Goal: Information Seeking & Learning: Learn about a topic

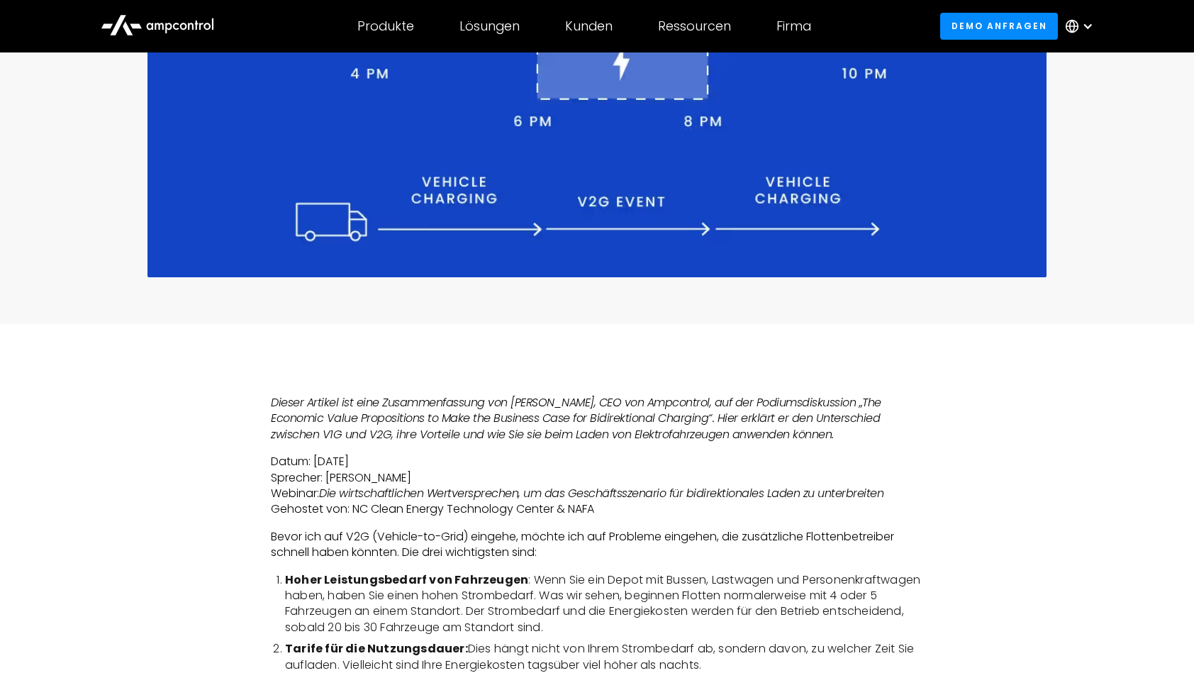
scroll to position [638, 0]
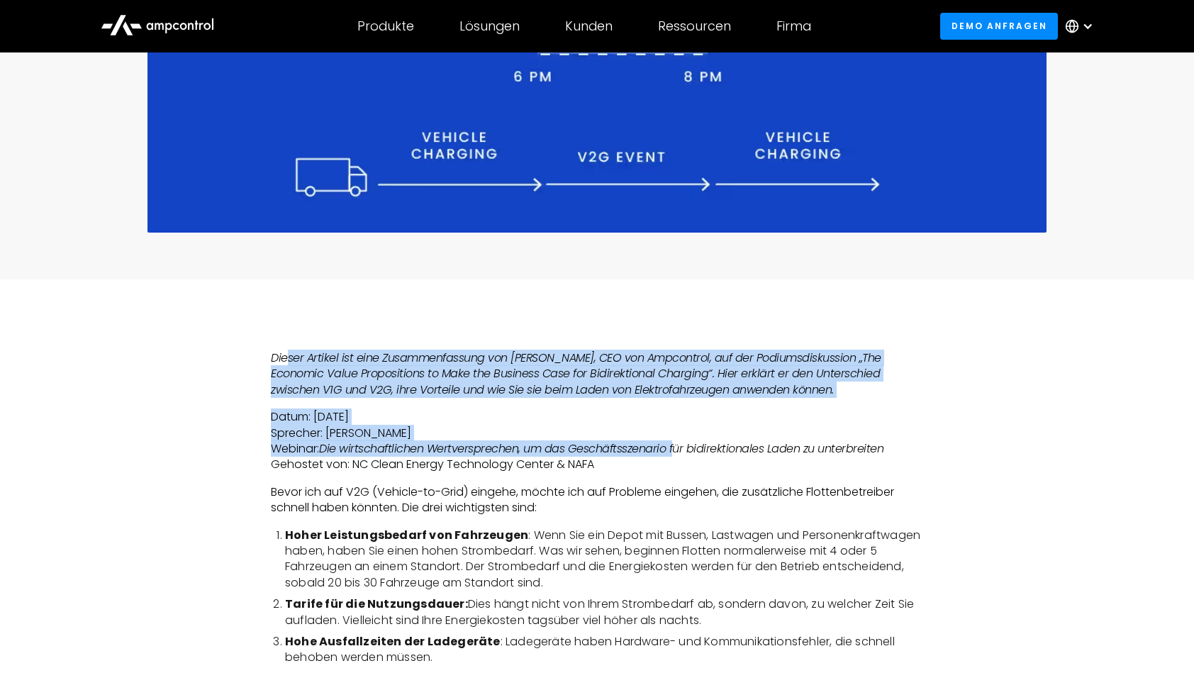
drag, startPoint x: 289, startPoint y: 356, endPoint x: 676, endPoint y: 443, distance: 396.8
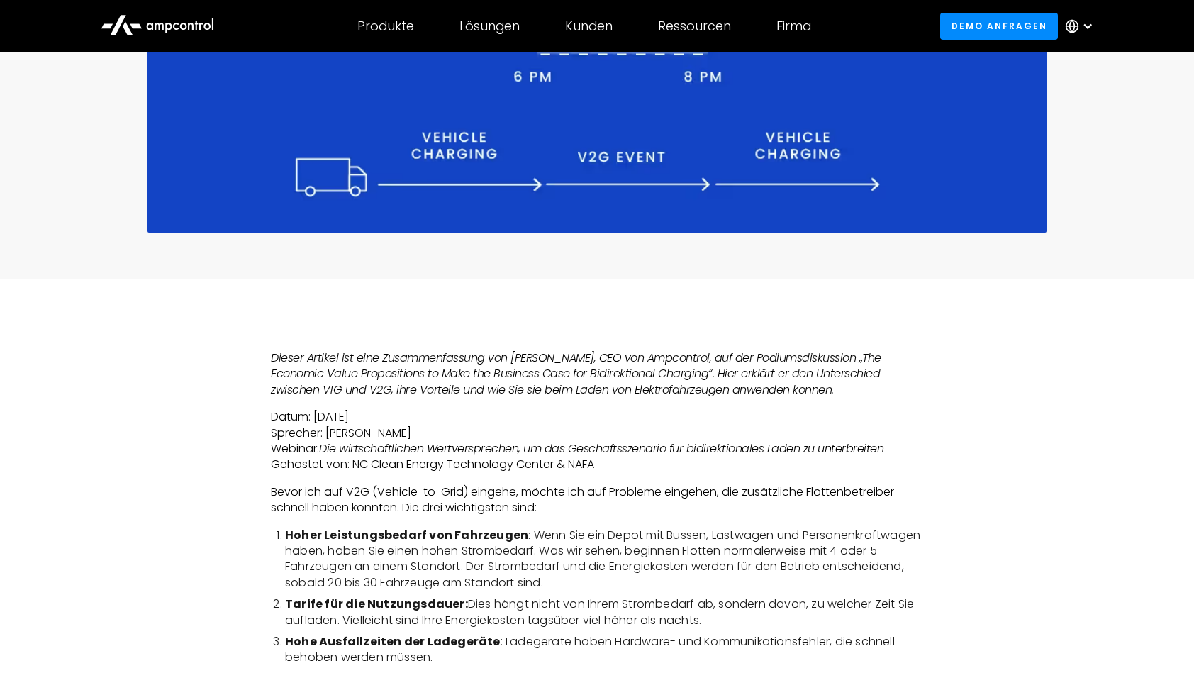
drag, startPoint x: 676, startPoint y: 443, endPoint x: 414, endPoint y: 538, distance: 279.1
click at [445, 532] on strong "Hoher Leistungsbedarf von Fahrzeugen" at bounding box center [406, 535] width 243 height 16
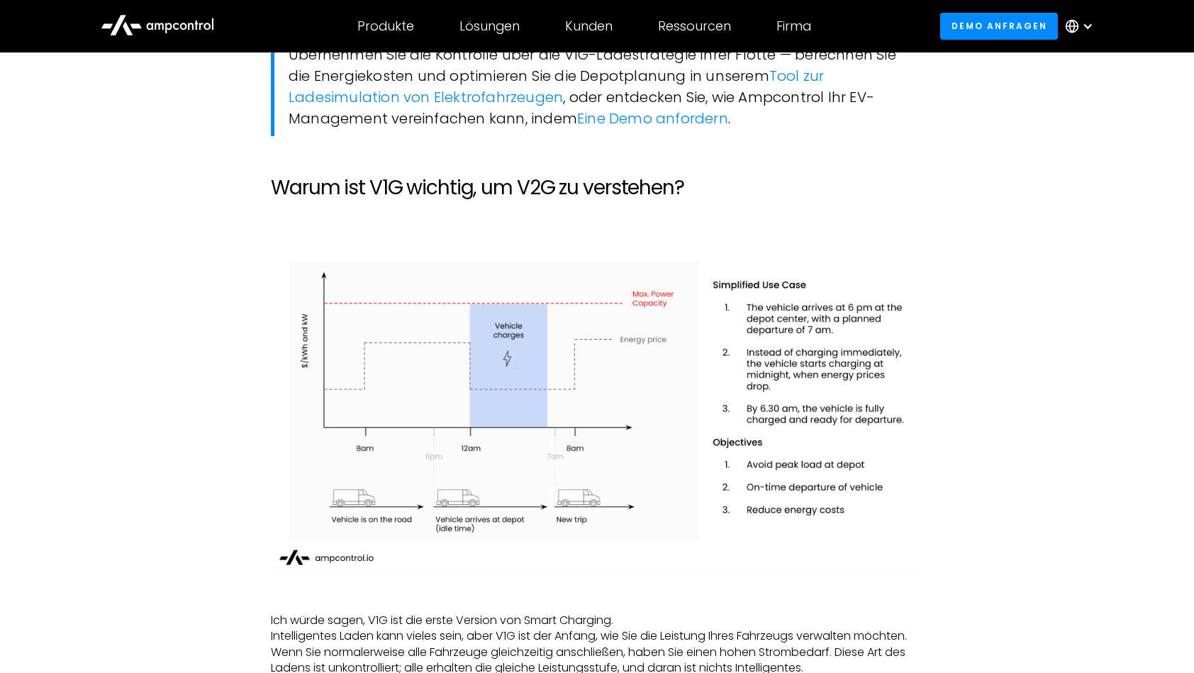
scroll to position [1348, 0]
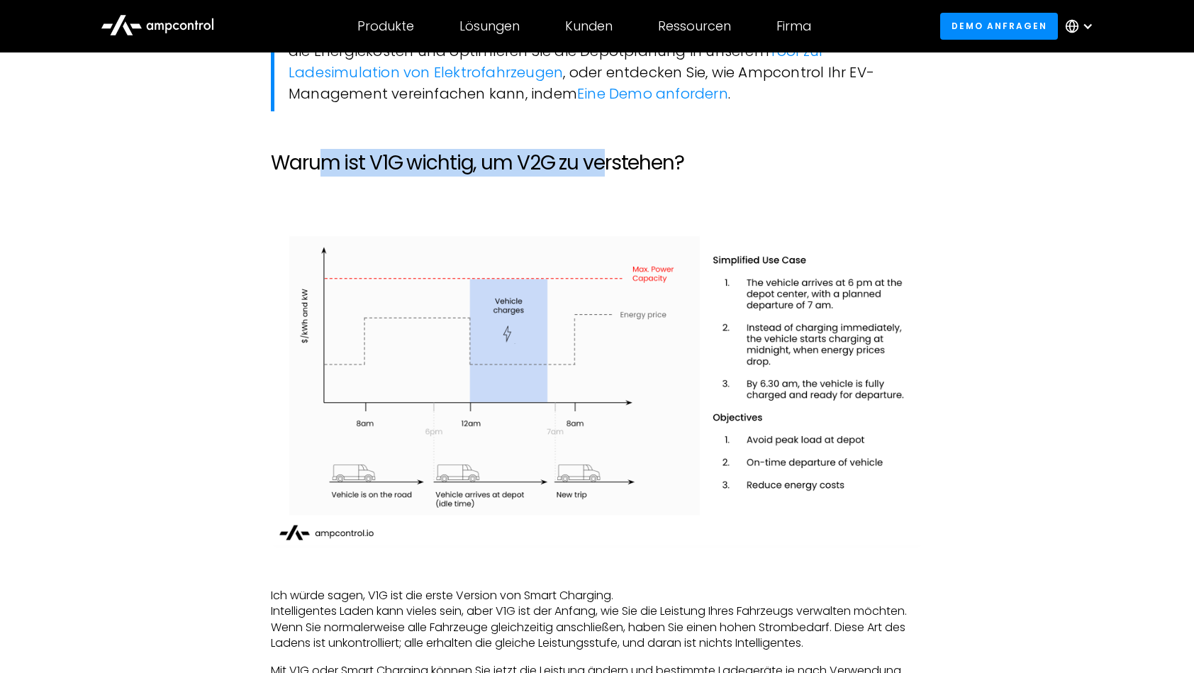
drag, startPoint x: 326, startPoint y: 168, endPoint x: 602, endPoint y: 158, distance: 276.8
click at [602, 158] on h2 "Warum ist V1G wichtig, um V2G zu verstehen?" at bounding box center [597, 163] width 653 height 24
click at [812, 389] on img at bounding box center [597, 387] width 653 height 322
click at [813, 311] on img at bounding box center [597, 387] width 653 height 322
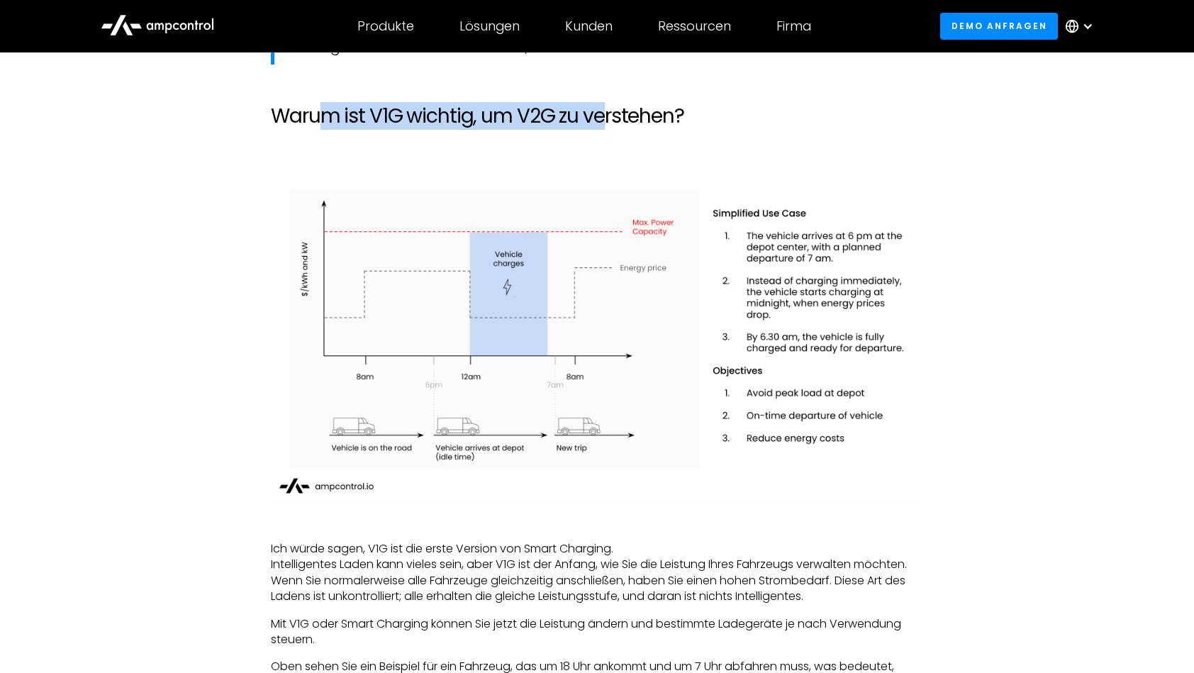
scroll to position [1560, 0]
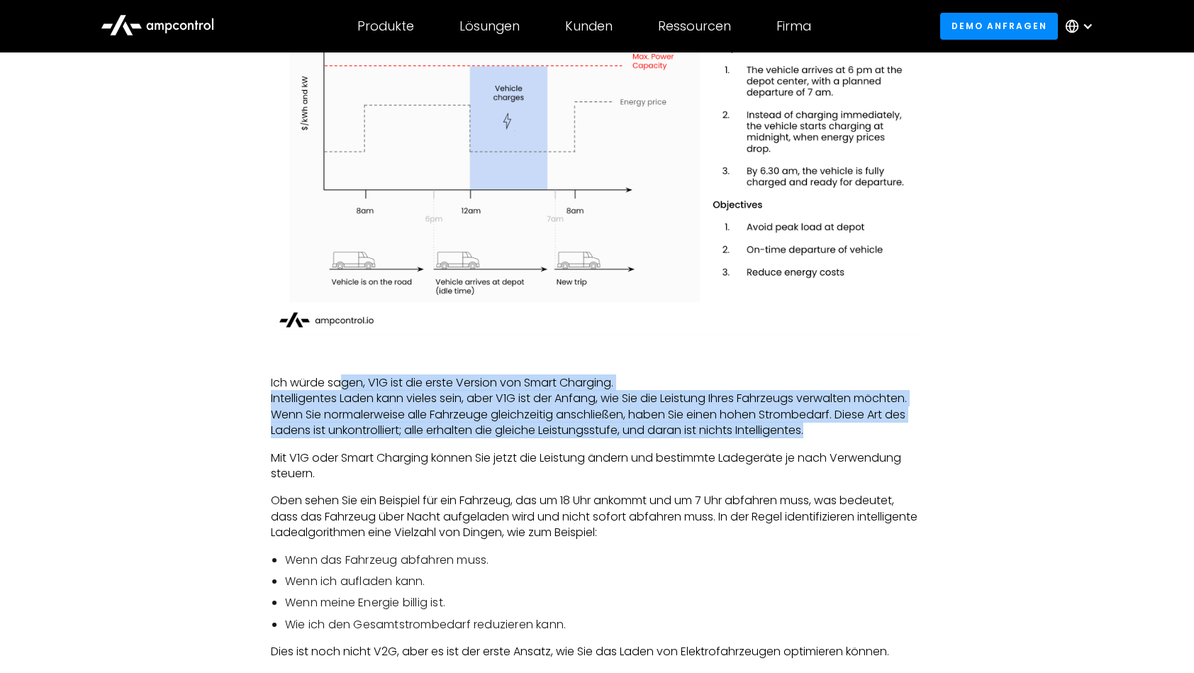
drag, startPoint x: 344, startPoint y: 374, endPoint x: 891, endPoint y: 433, distance: 549.9
click at [891, 433] on p "Ich würde sagen, V1G ist die erste Version von Smart Charging. Intelligentes La…" at bounding box center [597, 407] width 653 height 64
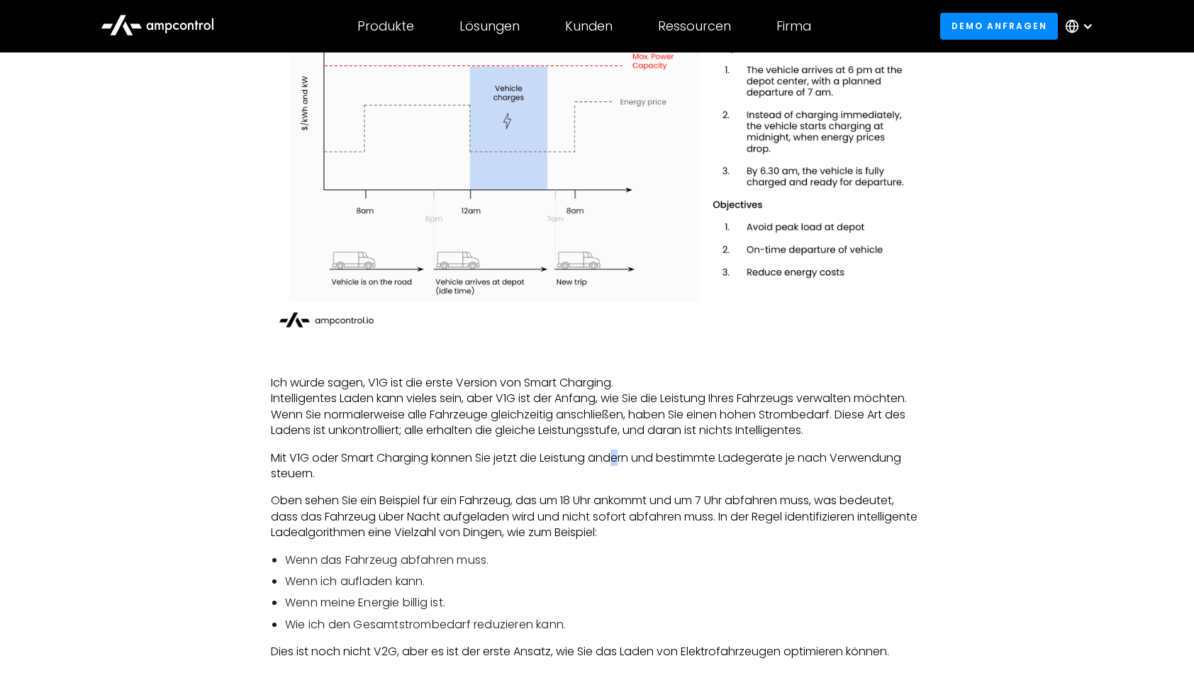
drag, startPoint x: 891, startPoint y: 433, endPoint x: 621, endPoint y: 451, distance: 270.9
click at [621, 451] on p "Mit V1G oder Smart Charging können Sie jetzt die Leistung ändern und bestimmte …" at bounding box center [597, 466] width 653 height 32
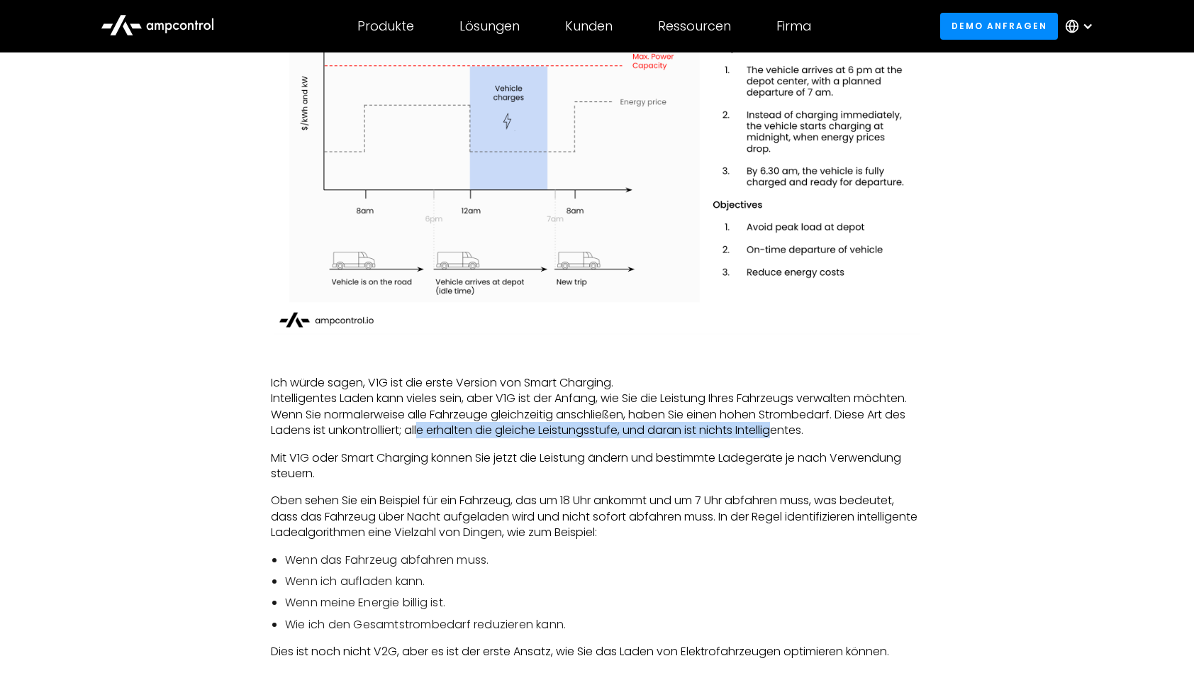
drag, startPoint x: 421, startPoint y: 426, endPoint x: 784, endPoint y: 428, distance: 363.2
click at [784, 428] on p "Ich würde sagen, V1G ist die erste Version von Smart Charging. Intelligentes La…" at bounding box center [597, 407] width 653 height 64
drag, startPoint x: 784, startPoint y: 428, endPoint x: 641, endPoint y: 430, distance: 143.3
click at [660, 428] on p "Ich würde sagen, V1G ist die erste Version von Smart Charging. Intelligentes La…" at bounding box center [597, 407] width 653 height 64
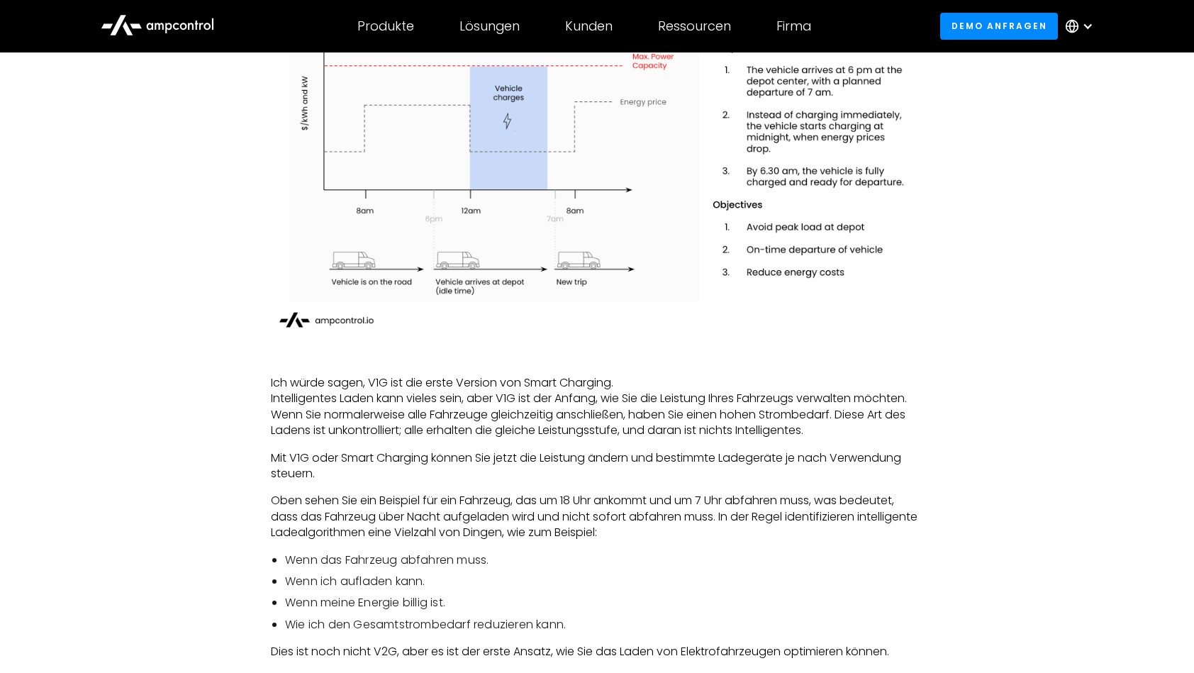
click at [360, 460] on p "Mit V1G oder Smart Charging können Sie jetzt die Leistung ändern und bestimmte …" at bounding box center [597, 466] width 653 height 32
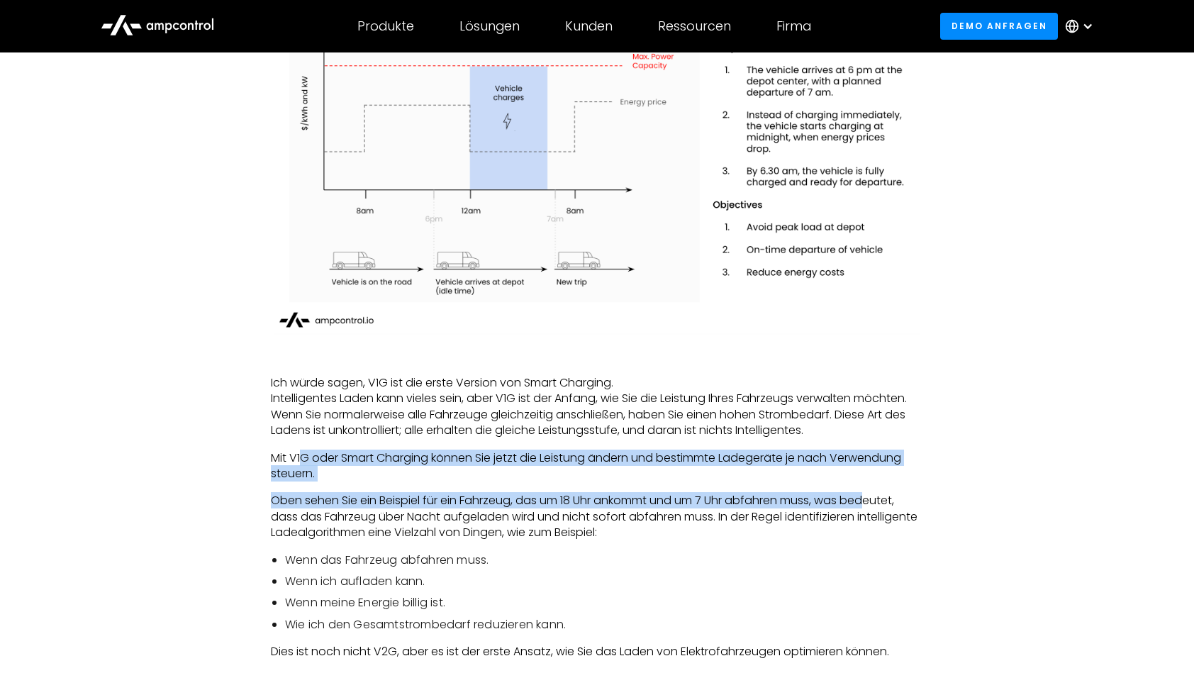
drag, startPoint x: 302, startPoint y: 460, endPoint x: 875, endPoint y: 501, distance: 574.6
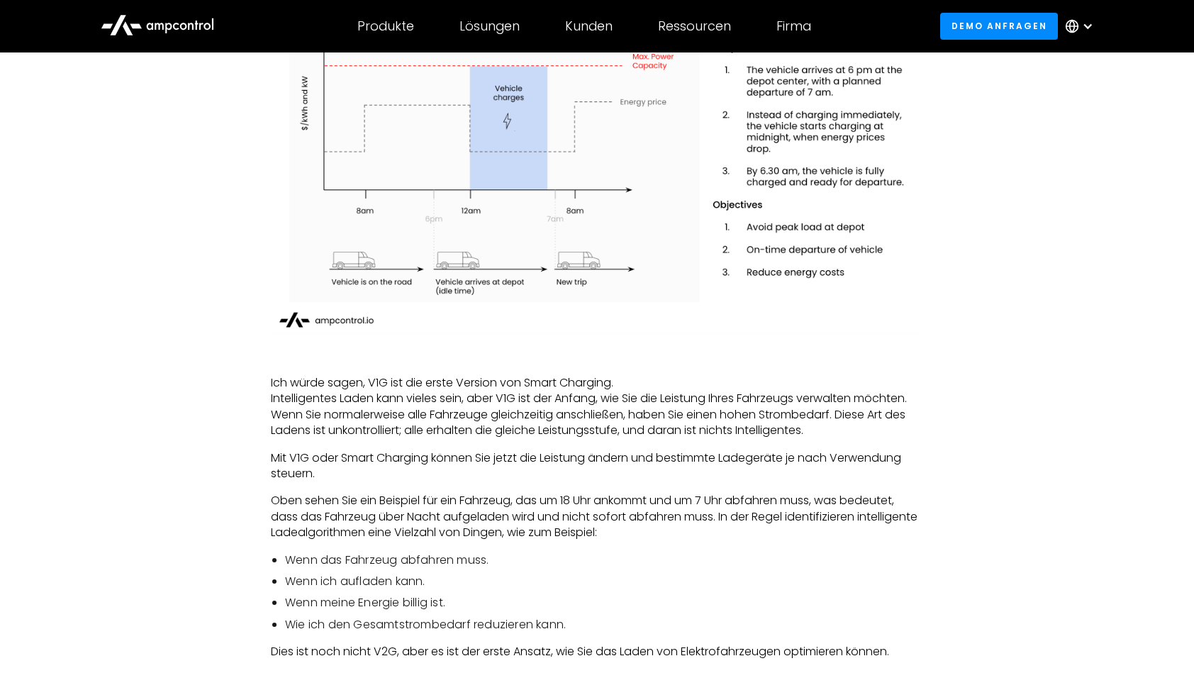
drag, startPoint x: 875, startPoint y: 501, endPoint x: 526, endPoint y: 526, distance: 349.8
click at [526, 526] on p "Oben sehen Sie ein Beispiel für ein Fahrzeug, das um 18 Uhr ankommt und um 7 Uh…" at bounding box center [597, 517] width 653 height 48
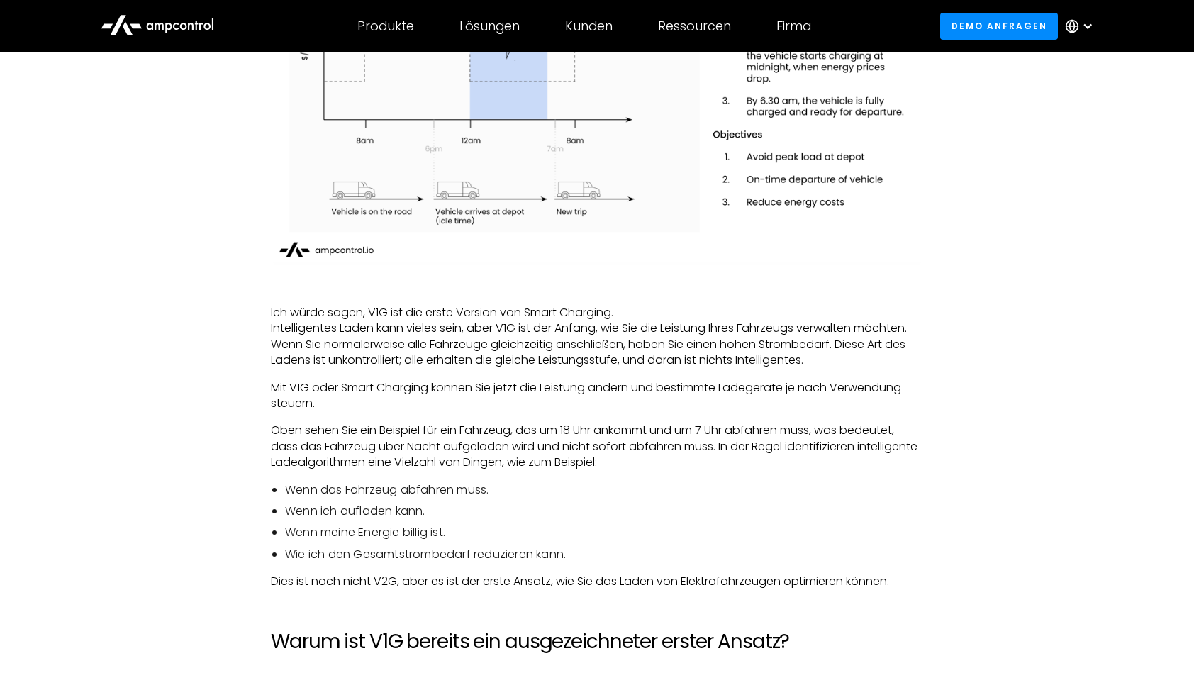
scroll to position [1631, 0]
drag, startPoint x: 291, startPoint y: 533, endPoint x: 457, endPoint y: 532, distance: 166.0
click at [457, 532] on li "Wenn meine Energie billig ist." at bounding box center [604, 532] width 638 height 16
click at [459, 533] on li "Wenn meine Energie billig ist." at bounding box center [604, 532] width 638 height 16
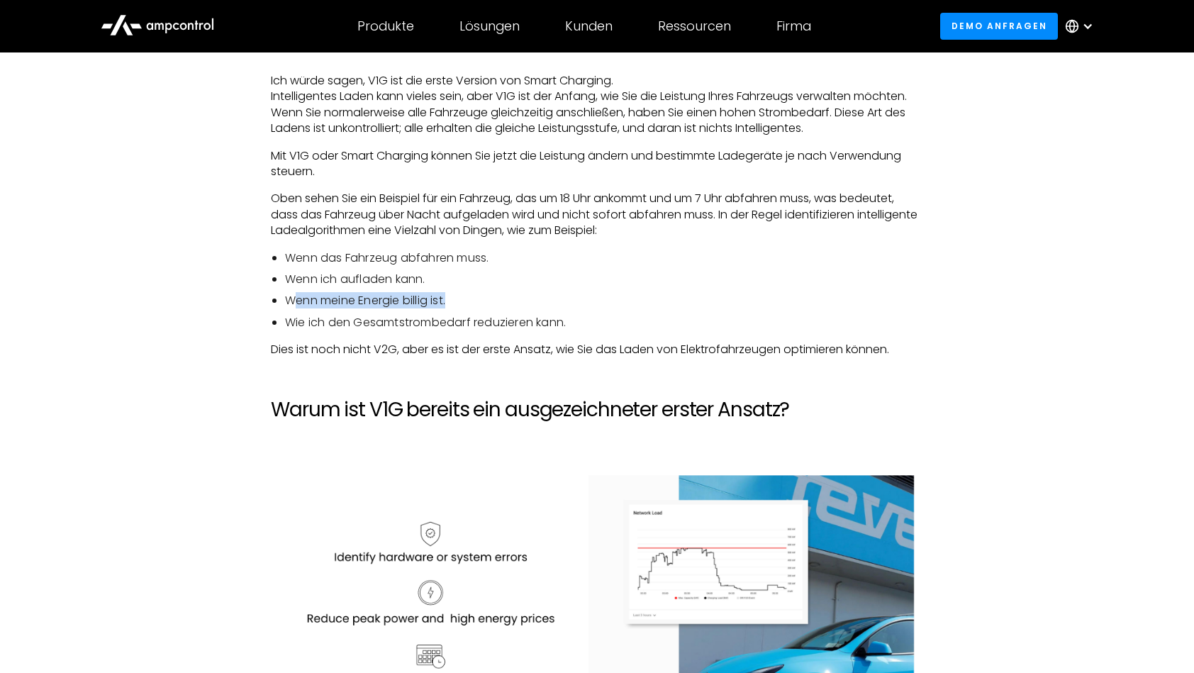
scroll to position [1915, 0]
